Goal: Book appointment/travel/reservation

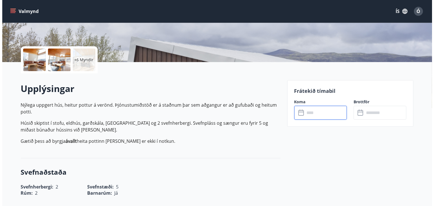
scroll to position [113, 0]
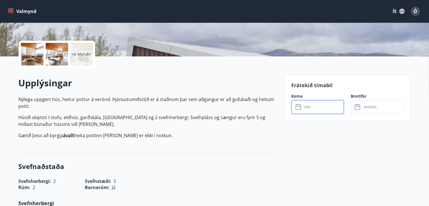
click at [299, 106] on icon at bounding box center [299, 106] width 6 height 1
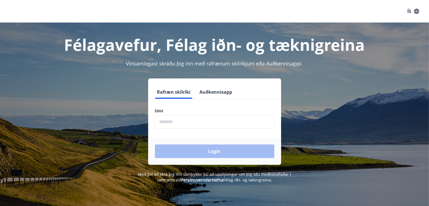
click at [199, 119] on input "phone" at bounding box center [215, 122] width 120 height 14
type input "********"
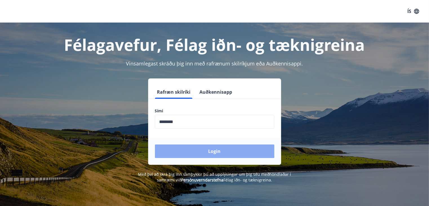
click at [201, 149] on button "Login" at bounding box center [215, 151] width 120 height 14
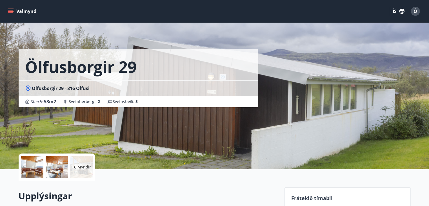
click at [13, 9] on icon "menu" at bounding box center [11, 9] width 6 height 1
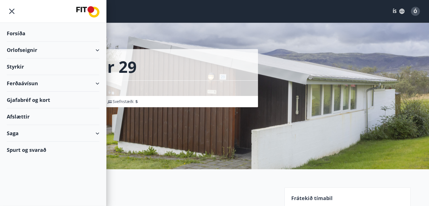
click at [13, 33] on div "Forsíða" at bounding box center [53, 33] width 93 height 17
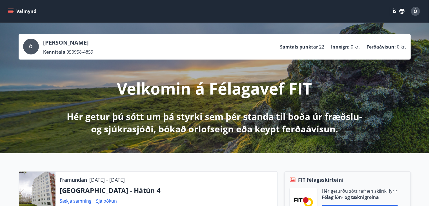
click at [11, 11] on icon "menu" at bounding box center [11, 11] width 6 height 1
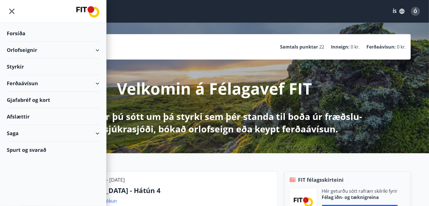
click at [16, 47] on div "Orlofseignir" at bounding box center [53, 50] width 93 height 17
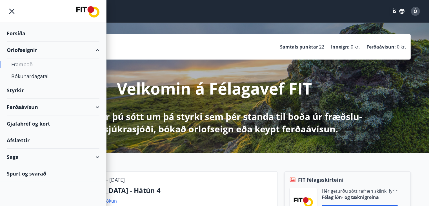
click at [17, 61] on div "Framboð" at bounding box center [53, 64] width 84 height 12
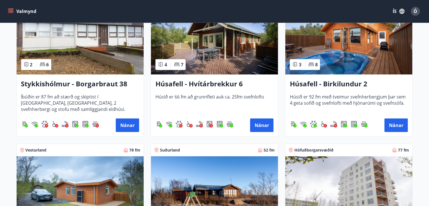
scroll to position [254, 0]
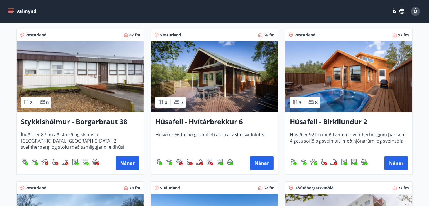
click at [103, 98] on img at bounding box center [80, 76] width 127 height 71
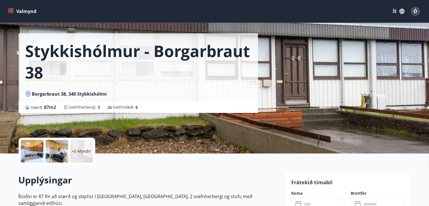
scroll to position [85, 0]
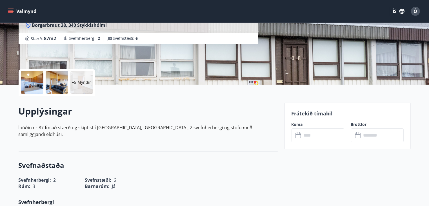
click at [299, 137] on icon at bounding box center [299, 135] width 7 height 7
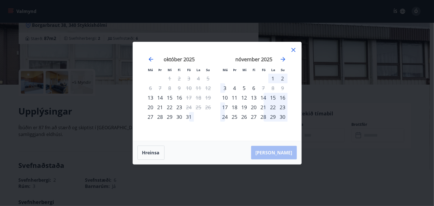
click at [293, 50] on icon at bounding box center [293, 50] width 4 height 4
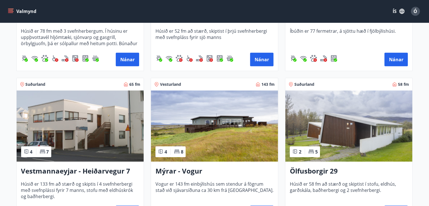
scroll to position [536, 0]
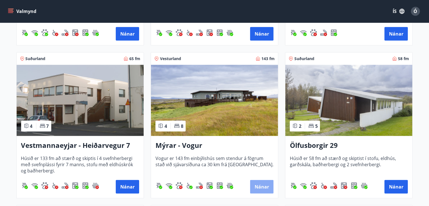
click at [265, 181] on button "Nánar" at bounding box center [261, 187] width 23 height 14
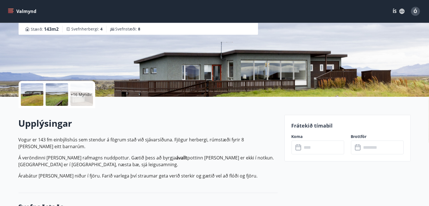
scroll to position [85, 0]
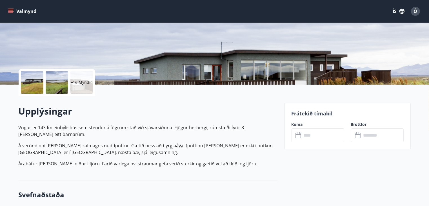
click at [300, 135] on icon at bounding box center [299, 135] width 7 height 7
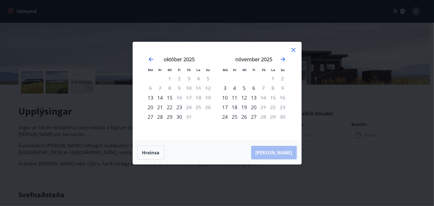
click at [292, 48] on icon at bounding box center [293, 50] width 7 height 7
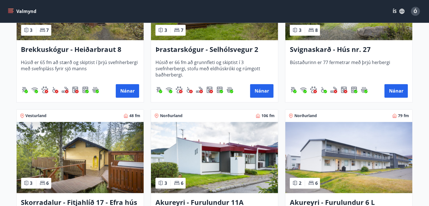
scroll to position [1382, 0]
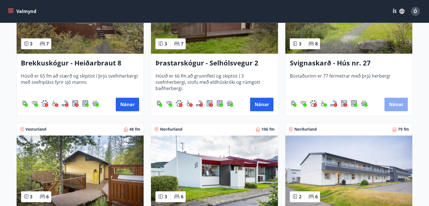
click at [391, 104] on button "Nánar" at bounding box center [396, 105] width 23 height 14
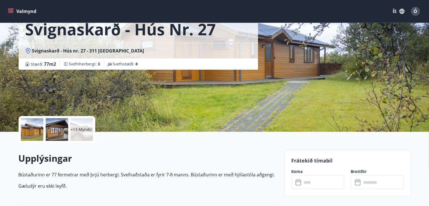
scroll to position [56, 0]
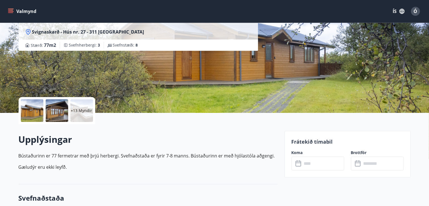
click at [298, 163] on icon at bounding box center [299, 163] width 7 height 7
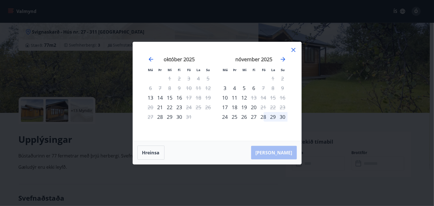
click at [292, 50] on icon at bounding box center [293, 50] width 4 height 4
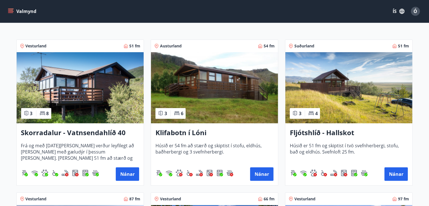
scroll to position [85, 0]
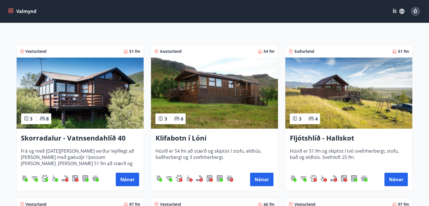
click at [88, 94] on img at bounding box center [80, 93] width 127 height 71
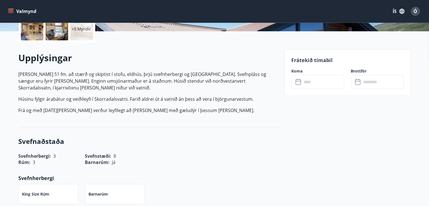
scroll to position [141, 0]
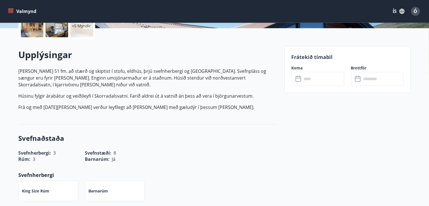
click at [301, 79] on icon at bounding box center [299, 79] width 6 height 6
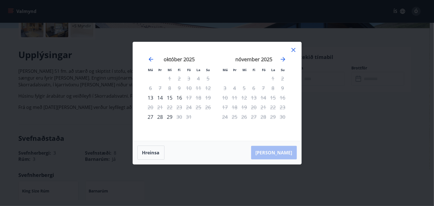
click at [290, 48] on icon at bounding box center [293, 50] width 7 height 7
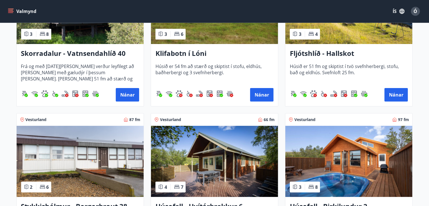
scroll to position [226, 0]
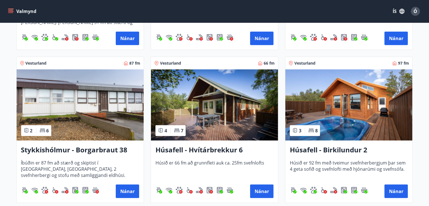
click at [110, 113] on img at bounding box center [80, 104] width 127 height 71
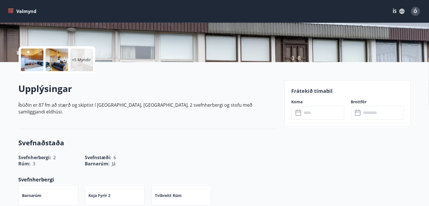
scroll to position [141, 0]
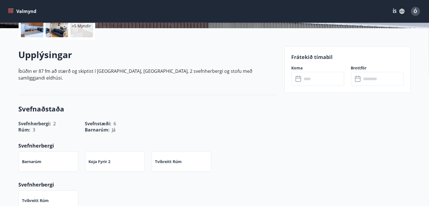
click at [300, 78] on icon at bounding box center [299, 79] width 7 height 7
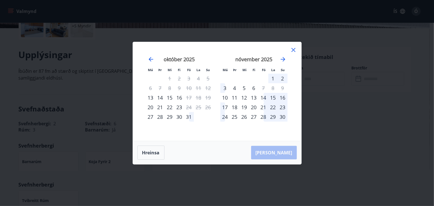
click at [292, 49] on icon at bounding box center [293, 50] width 7 height 7
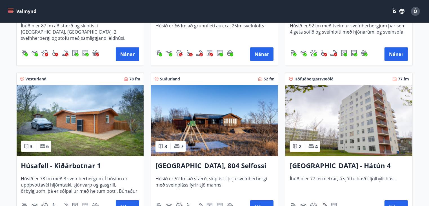
scroll to position [366, 0]
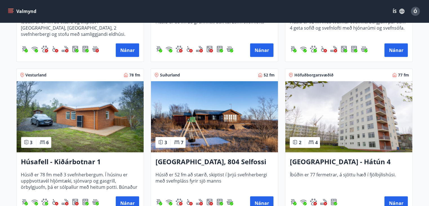
click at [328, 114] on img at bounding box center [349, 116] width 127 height 71
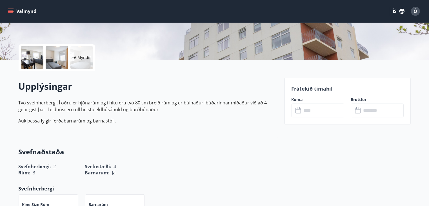
scroll to position [113, 0]
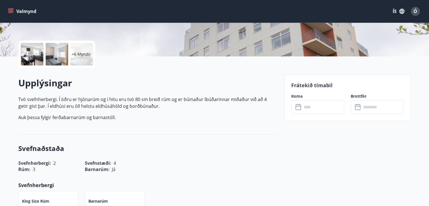
click at [297, 106] on icon at bounding box center [299, 106] width 6 height 1
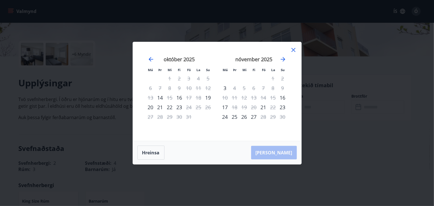
click at [293, 49] on icon at bounding box center [293, 50] width 4 height 4
